Goal: Information Seeking & Learning: Learn about a topic

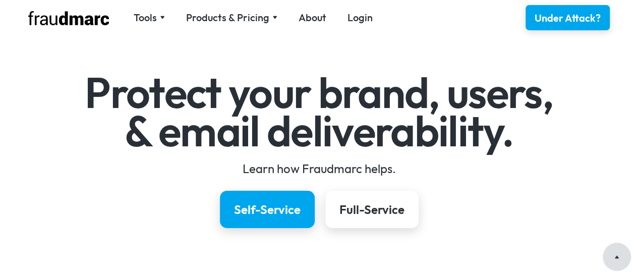
scroll to position [101, 0]
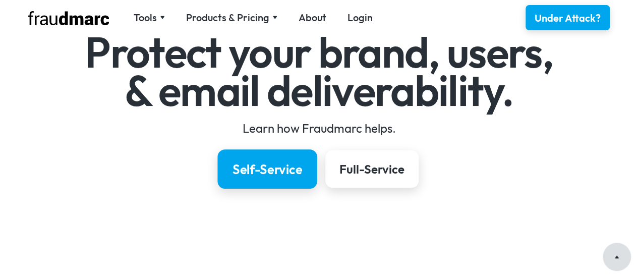
click at [251, 178] on link "Self-Service" at bounding box center [266, 168] width 99 height 39
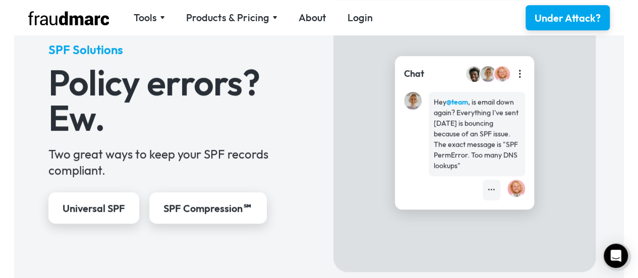
scroll to position [470, 0]
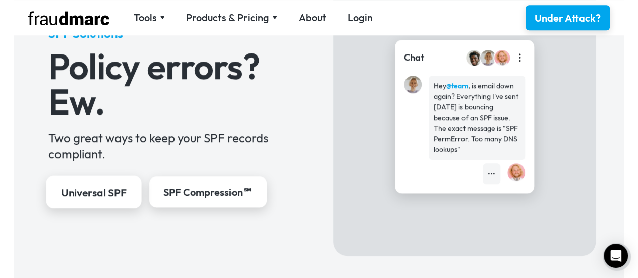
click at [112, 187] on div "Universal SPF" at bounding box center [94, 192] width 66 height 15
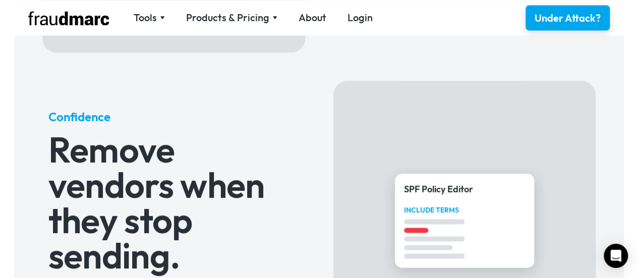
scroll to position [857, 0]
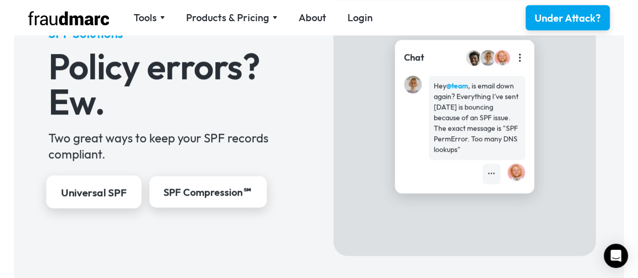
drag, startPoint x: 0, startPoint y: 0, endPoint x: 104, endPoint y: 185, distance: 212.1
